Goal: Task Accomplishment & Management: Manage account settings

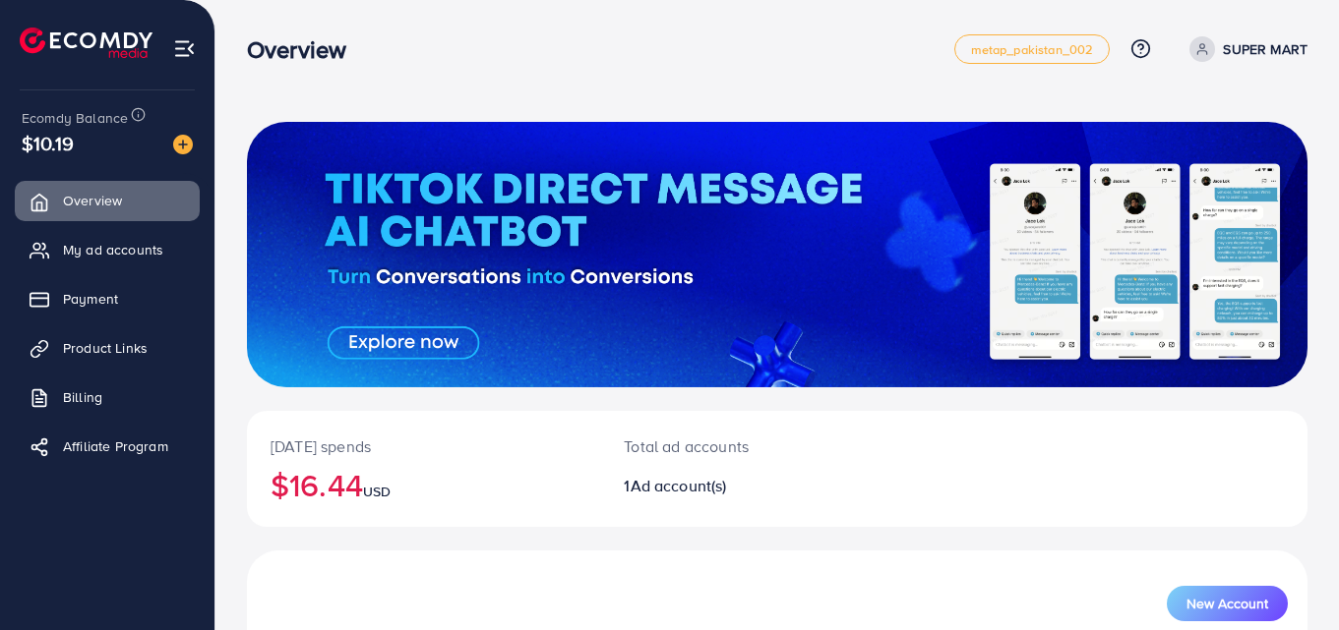
scroll to position [223, 0]
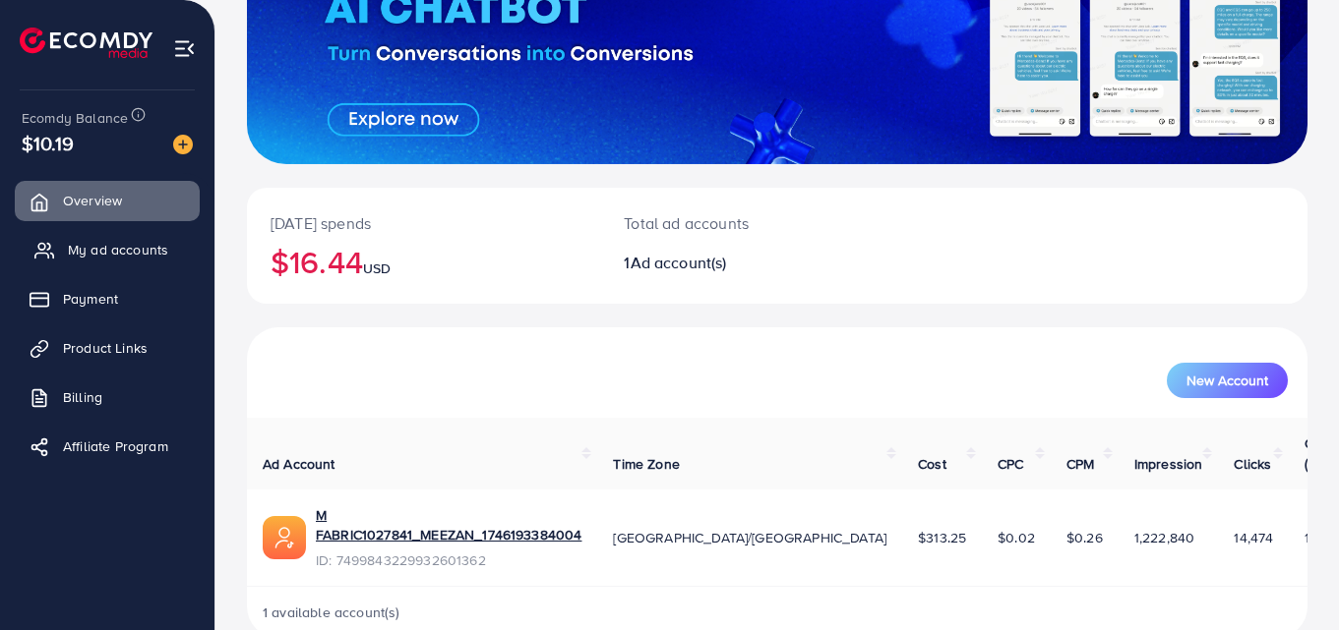
click at [113, 237] on link "My ad accounts" at bounding box center [107, 249] width 185 height 39
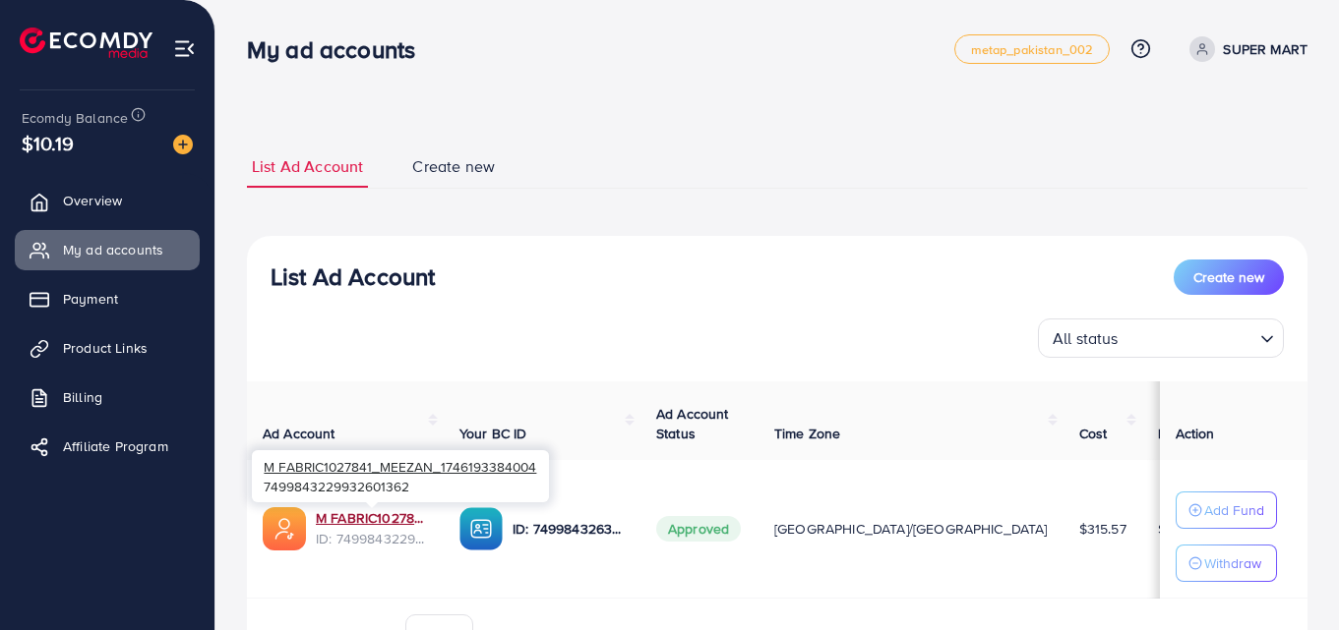
click at [374, 514] on link "M FABRIC1027841_MEEZAN_1746193384004" at bounding box center [372, 519] width 112 height 20
